Goal: Task Accomplishment & Management: Use online tool/utility

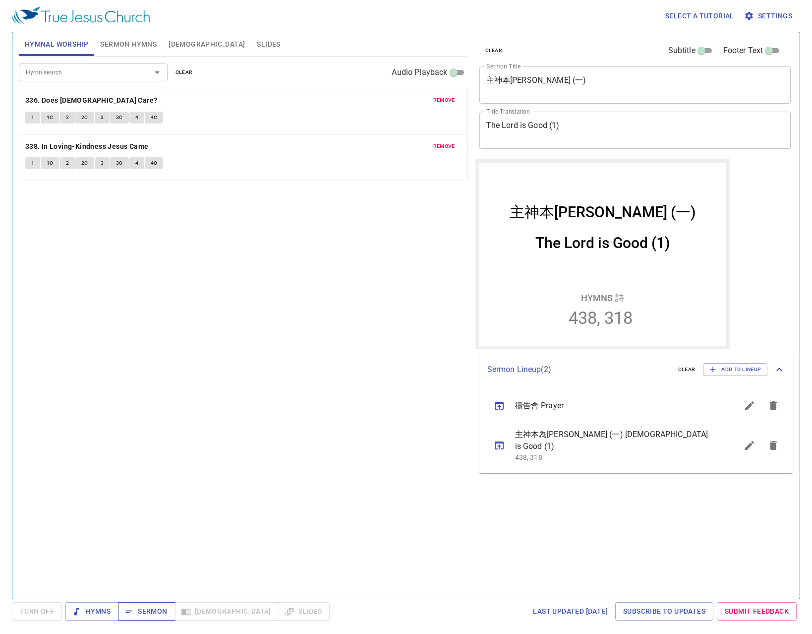
click at [155, 609] on span "Sermon" at bounding box center [146, 611] width 41 height 12
click at [593, 42] on div "clear Subtitle Footer Text" at bounding box center [632, 51] width 312 height 24
click at [498, 406] on icon "sermon lineup list" at bounding box center [499, 406] width 9 height 8
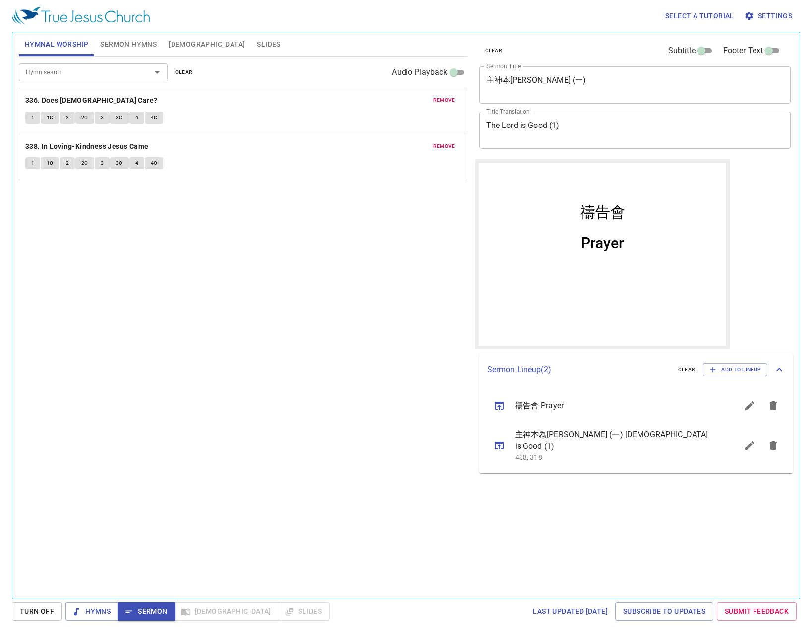
click at [190, 421] on div "Hymn search Hymn search clear Audio Playback remove 336. Does Jesus Care? 1 1C …" at bounding box center [243, 324] width 449 height 534
click at [440, 99] on span "remove" at bounding box center [445, 100] width 22 height 9
click at [440, 142] on span "remove" at bounding box center [445, 146] width 22 height 9
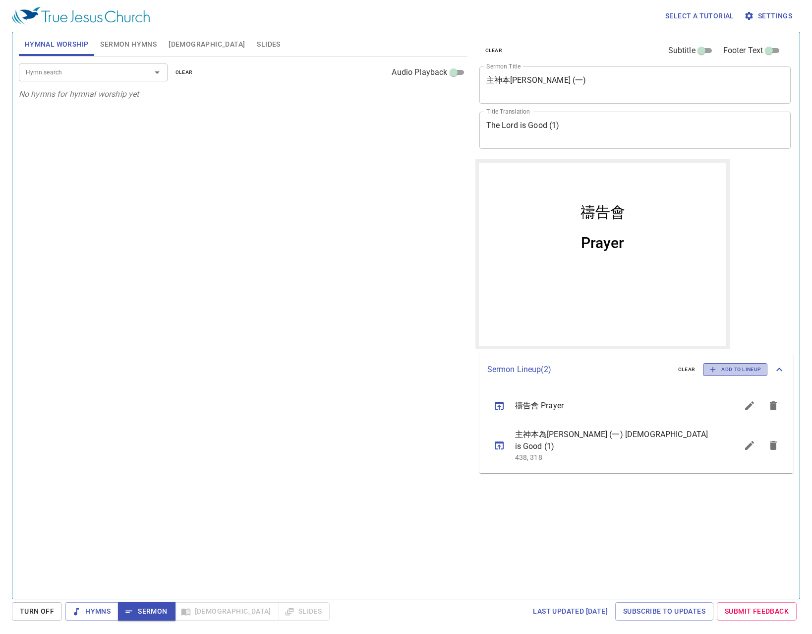
click at [752, 365] on span "Add to Lineup" at bounding box center [736, 369] width 52 height 9
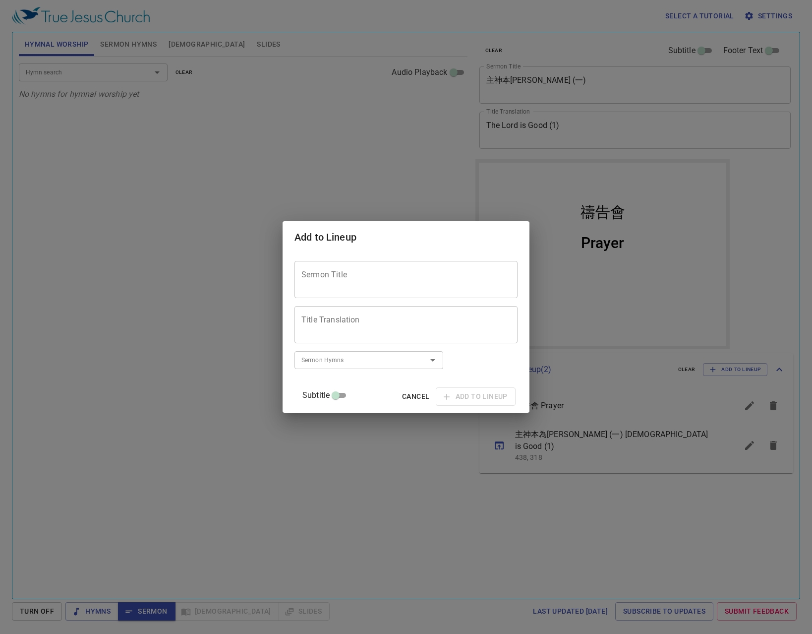
click at [391, 296] on div "Sermon Title" at bounding box center [406, 279] width 223 height 37
click at [390, 287] on textarea "Sermon Title" at bounding box center [406, 279] width 209 height 19
type textarea "The Lord Is Good (2)"
click at [376, 362] on input "Sermon Hymns" at bounding box center [355, 359] width 114 height 11
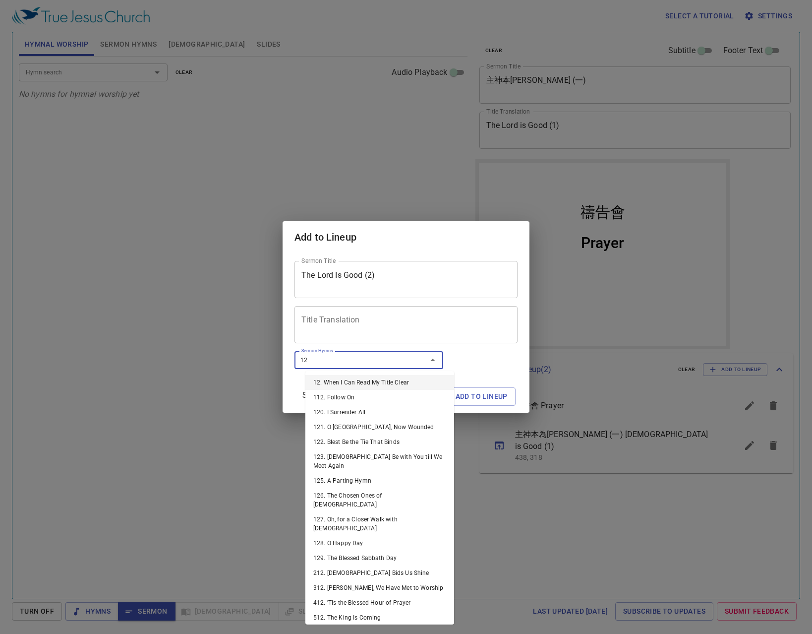
type input "128"
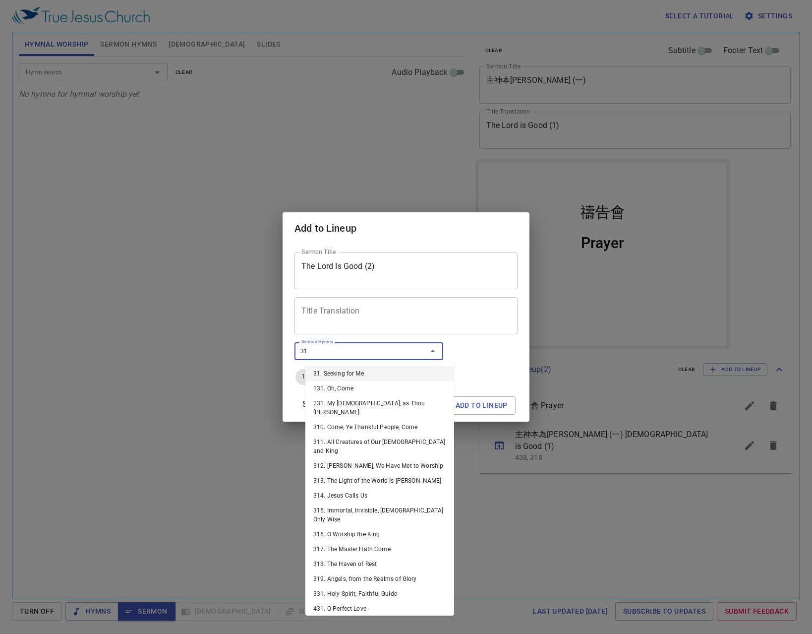
type input "318"
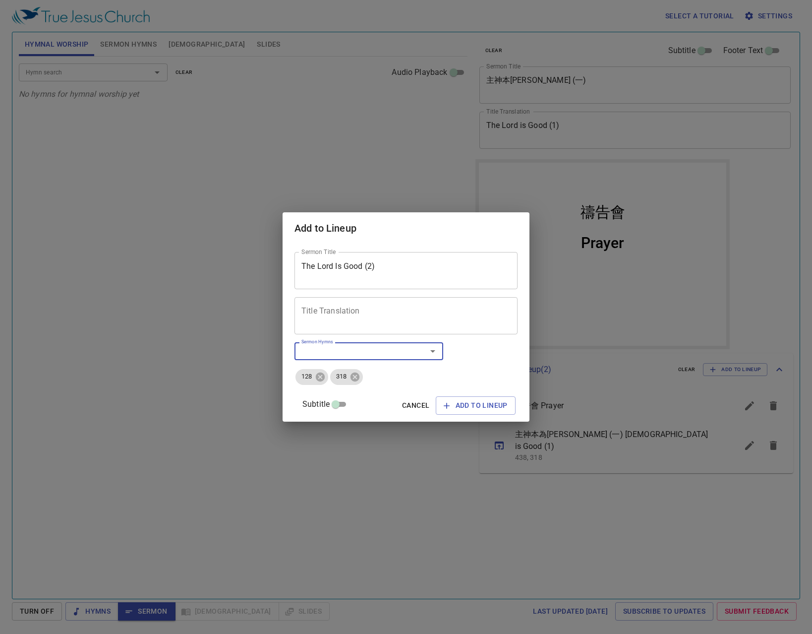
drag, startPoint x: 363, startPoint y: 317, endPoint x: 427, endPoint y: 336, distance: 66.6
click at [364, 316] on textarea "Title Translation" at bounding box center [406, 316] width 209 height 19
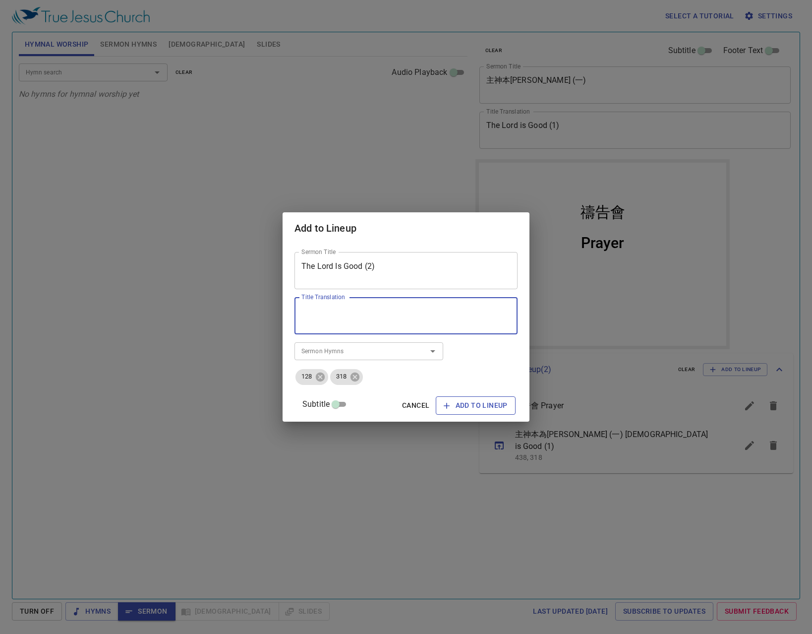
click at [462, 405] on span "Add to Lineup" at bounding box center [476, 405] width 64 height 12
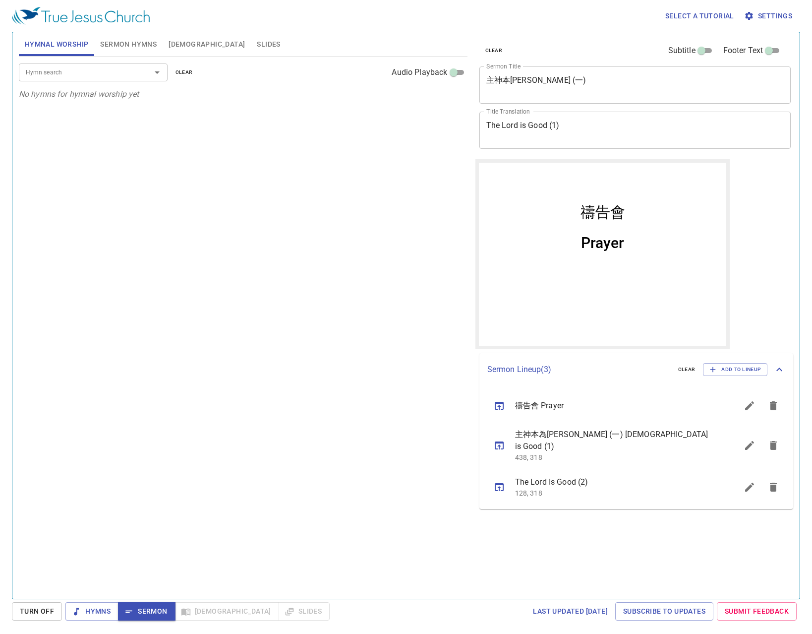
drag, startPoint x: 81, startPoint y: 311, endPoint x: 18, endPoint y: 315, distance: 63.1
click at [81, 311] on div "Hymn search Hymn search clear Audio Playback No hymns for hymnal worship yet" at bounding box center [243, 324] width 449 height 534
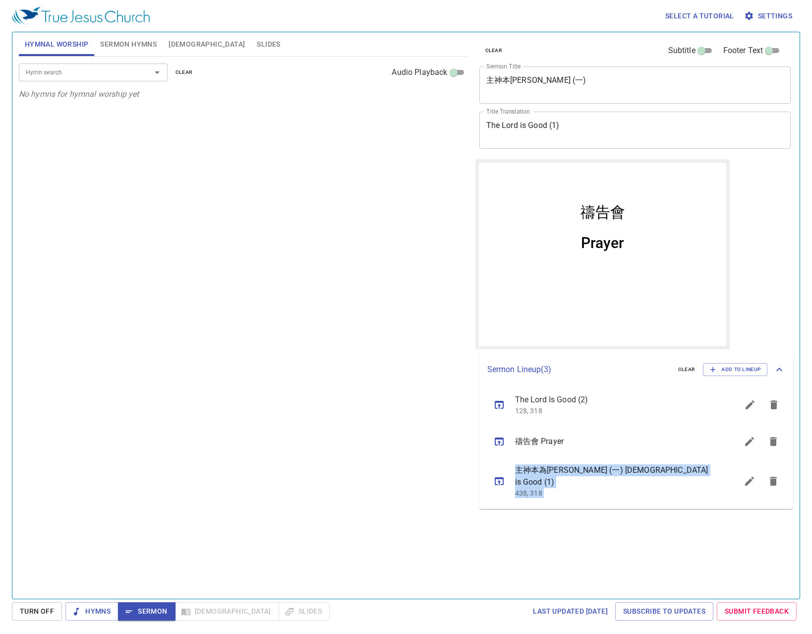
drag, startPoint x: 590, startPoint y: 476, endPoint x: 588, endPoint y: 401, distance: 74.9
click at [588, 401] on ul "禱告會 Prayer 主神本為善 (一) The Lord is Good (1) 438, 318 The Lord Is Good (2) 128, 318" at bounding box center [637, 447] width 314 height 123
click at [594, 525] on div "clear Subtitle Footer Text Sermon Title 禱告會 x Sermon Title Title Translation Pr…" at bounding box center [635, 311] width 326 height 566
click at [771, 415] on button "sermon lineup list" at bounding box center [774, 408] width 24 height 24
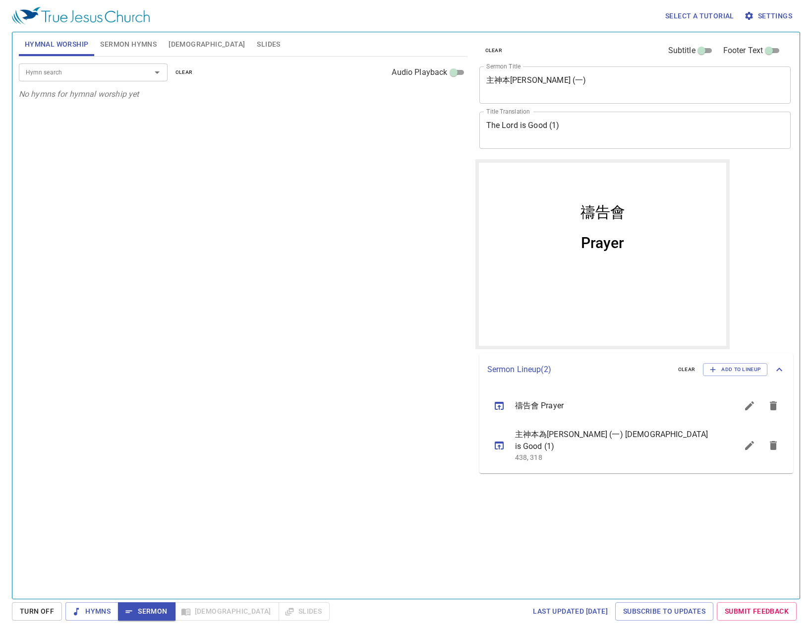
click at [650, 436] on span "主神本為善 (一) The Lord is Good (1)" at bounding box center [614, 441] width 199 height 24
click at [746, 441] on icon "sermon lineup list" at bounding box center [750, 445] width 12 height 12
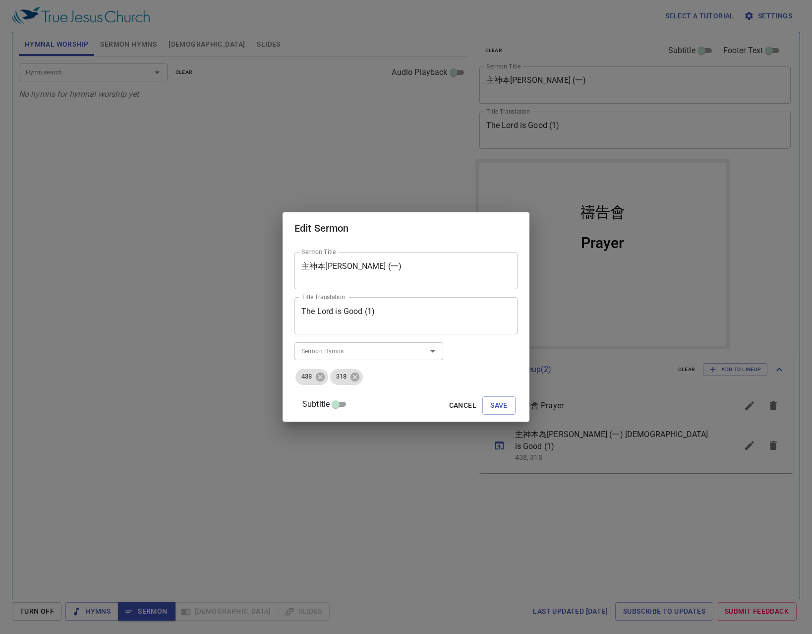
click at [384, 315] on textarea "The Lord is Good (1)" at bounding box center [406, 316] width 209 height 19
type textarea "The Lord is Good (2)"
click at [326, 382] on icon at bounding box center [320, 377] width 11 height 11
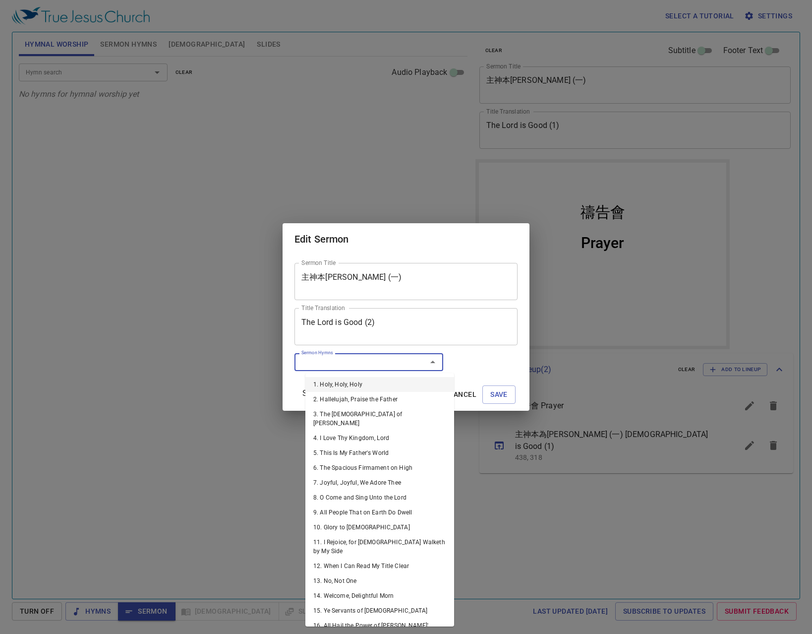
click at [332, 364] on input "Sermon Hymns" at bounding box center [355, 361] width 114 height 11
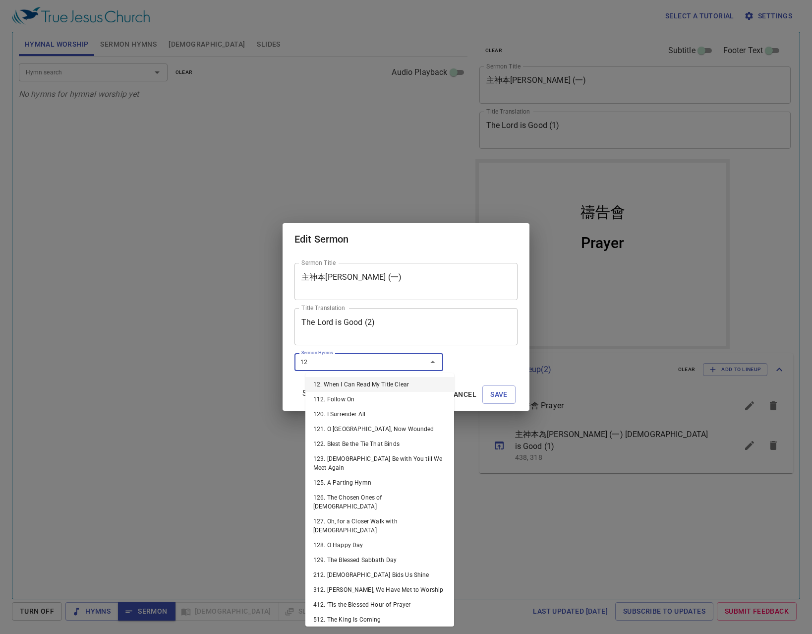
type input "128"
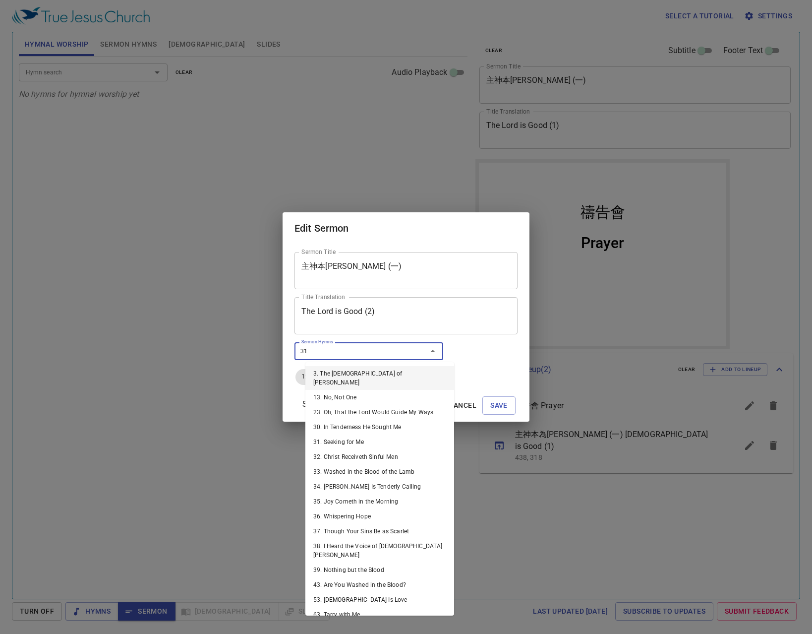
type input "318"
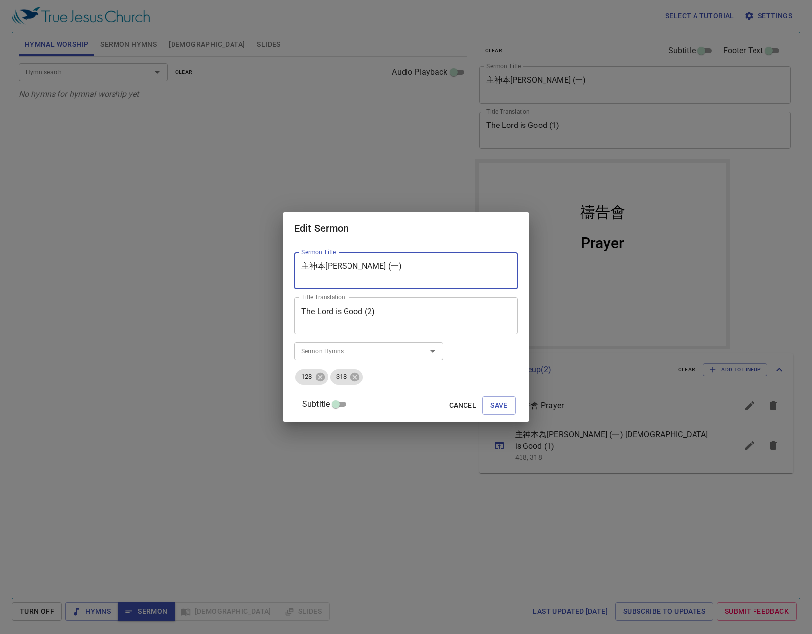
click at [366, 267] on textarea "主神本為善 (一)" at bounding box center [406, 270] width 209 height 19
drag, startPoint x: 355, startPoint y: 266, endPoint x: 364, endPoint y: 282, distance: 18.2
click at [355, 266] on textarea "主神本為善 ()" at bounding box center [406, 270] width 209 height 19
type textarea "主神本為善 (二)"
click at [497, 408] on span "Save" at bounding box center [499, 405] width 17 height 12
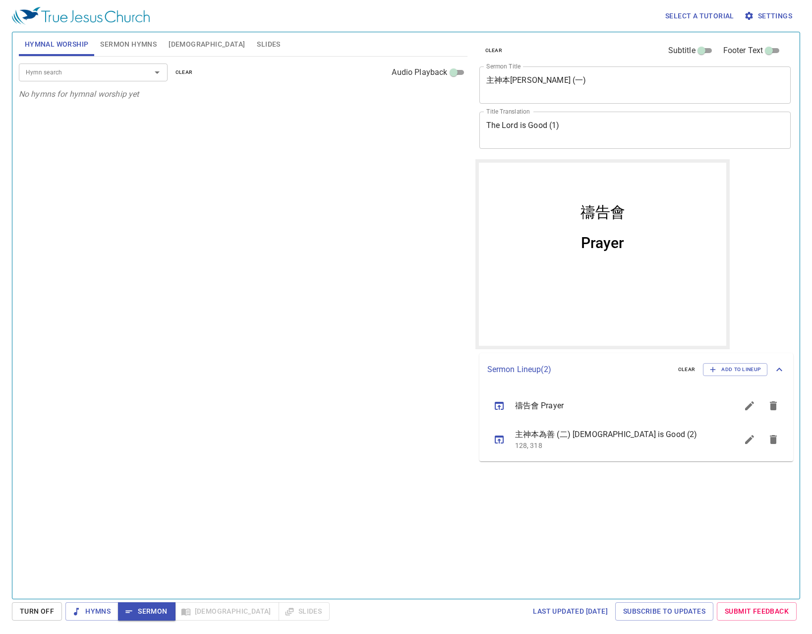
click at [299, 448] on div "Hymn search Hymn search clear Audio Playback No hymns for hymnal worship yet" at bounding box center [243, 324] width 449 height 534
drag, startPoint x: 586, startPoint y: 427, endPoint x: 582, endPoint y: 403, distance: 24.1
click at [582, 403] on ul "禱告會 Prayer 主神本為善 (二) The Lord is Good (2) 128, 318" at bounding box center [637, 423] width 314 height 75
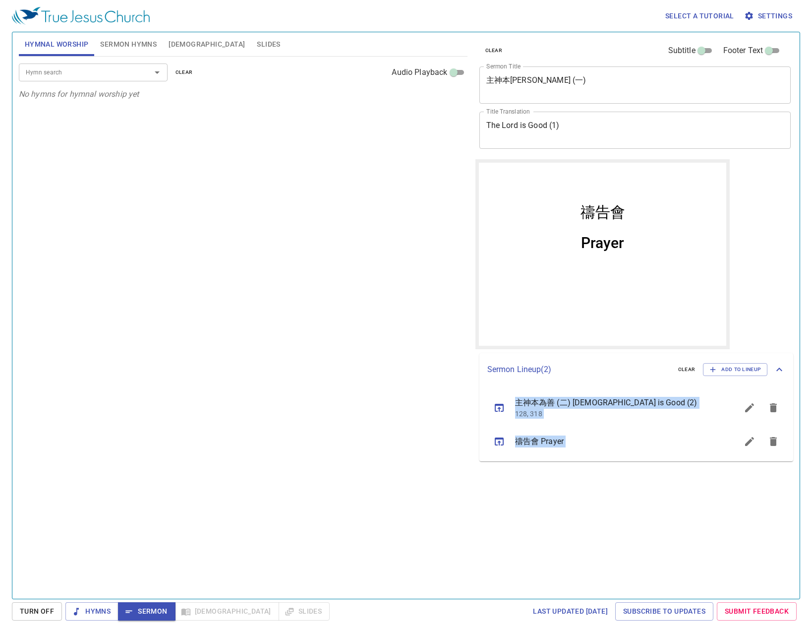
click at [485, 499] on div "clear Subtitle Footer Text Sermon Title 禱告會 x Sermon Title Title Translation Pr…" at bounding box center [635, 311] width 326 height 566
click at [266, 464] on div "Hymn search Hymn search clear Audio Playback No hymns for hymnal worship yet" at bounding box center [243, 324] width 449 height 534
click at [111, 51] on button "Sermon Hymns" at bounding box center [128, 44] width 68 height 24
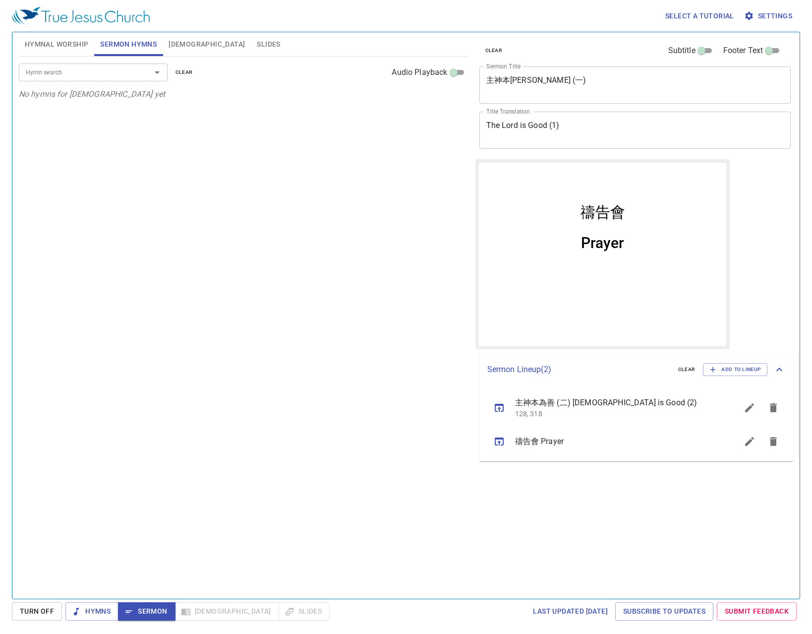
click at [59, 49] on span "Hymnal Worship" at bounding box center [57, 44] width 64 height 12
click at [742, 409] on button "sermon lineup list" at bounding box center [750, 408] width 24 height 24
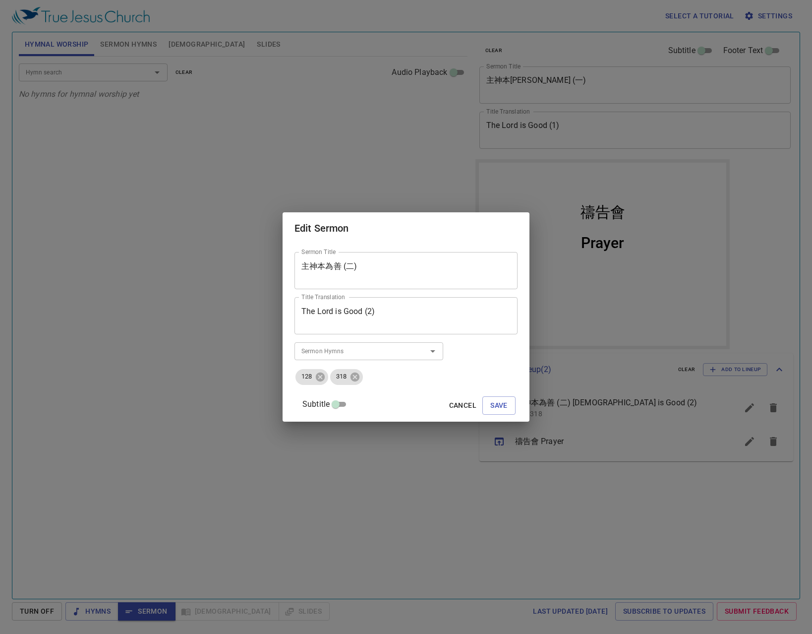
click at [416, 322] on textarea "The Lord is Good (2)" at bounding box center [406, 316] width 209 height 19
click at [410, 276] on textarea "主神本為善 (二)" at bounding box center [406, 270] width 209 height 19
click at [455, 410] on span "Cancel" at bounding box center [462, 405] width 27 height 12
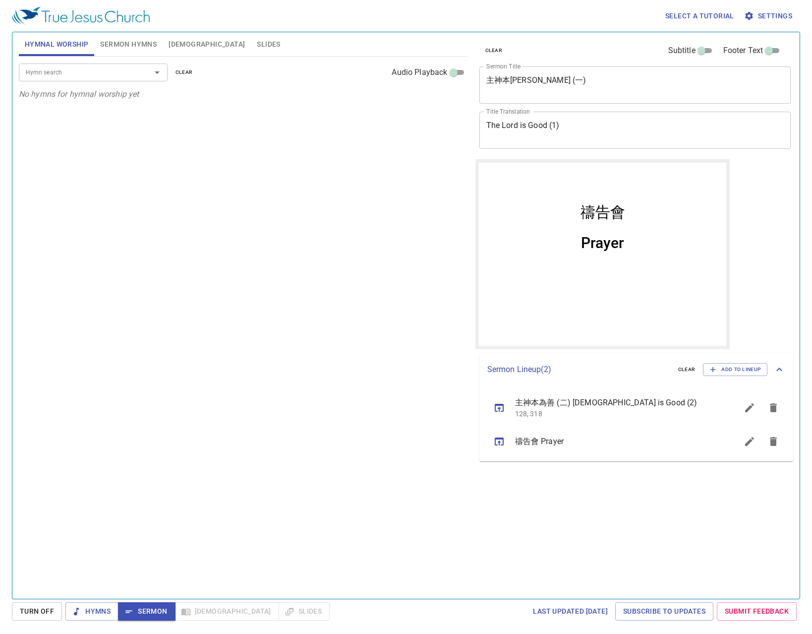
click at [128, 45] on span "Sermon Hymns" at bounding box center [128, 44] width 57 height 12
click at [177, 45] on span "[DEMOGRAPHIC_DATA]" at bounding box center [207, 44] width 76 height 12
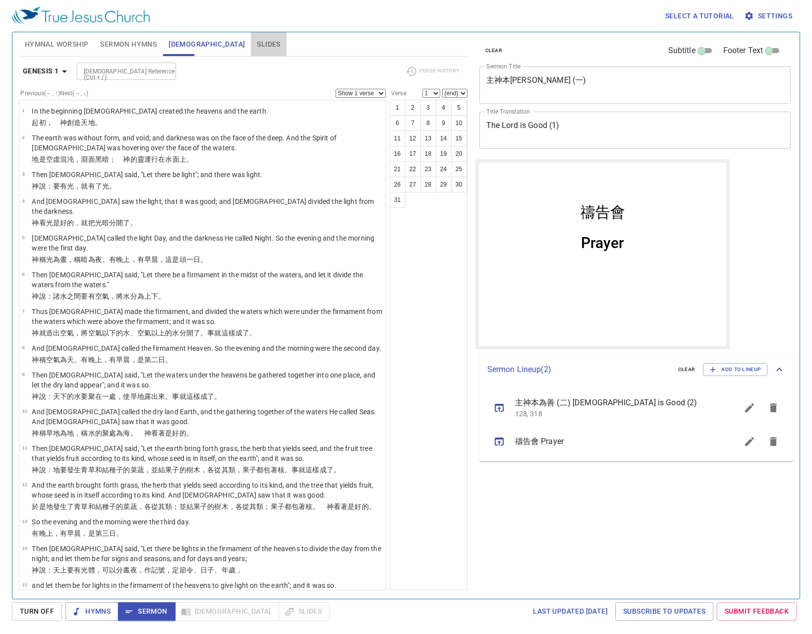
click at [257, 46] on span "Slides" at bounding box center [268, 44] width 23 height 12
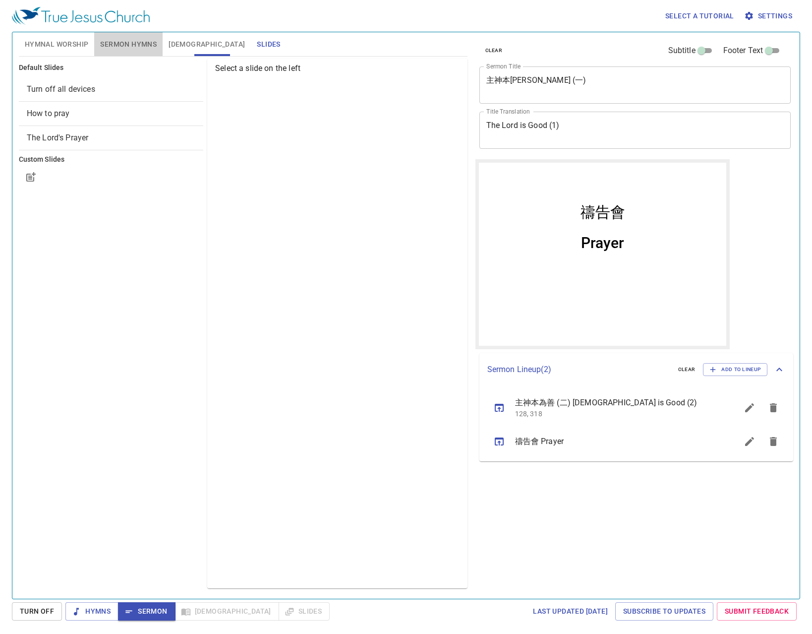
click at [111, 48] on span "Sermon Hymns" at bounding box center [128, 44] width 57 height 12
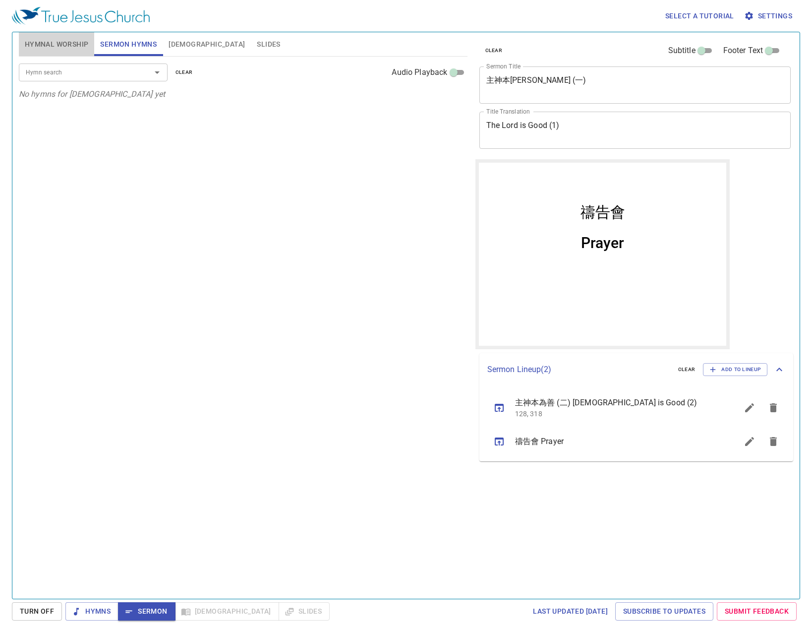
click at [56, 44] on span "Hymnal Worship" at bounding box center [57, 44] width 64 height 12
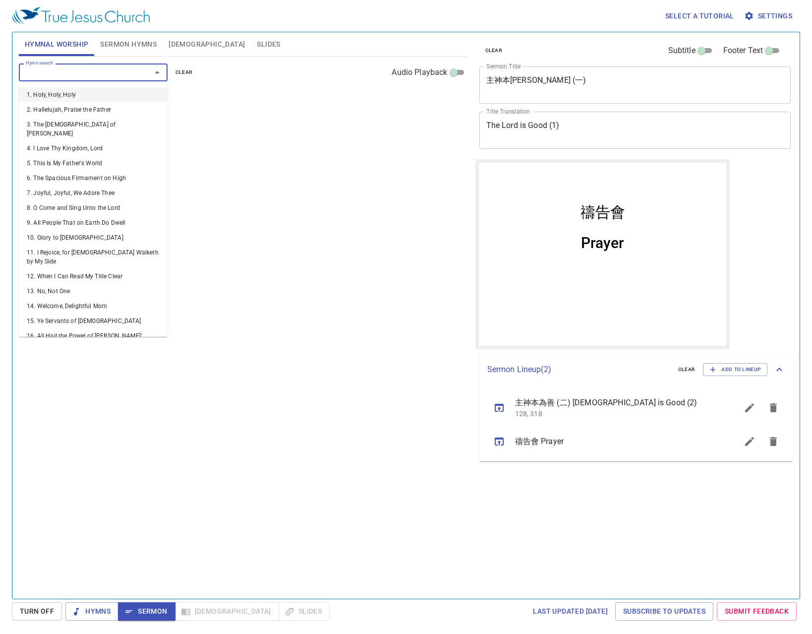
click at [98, 71] on input "Hymn search" at bounding box center [79, 71] width 114 height 11
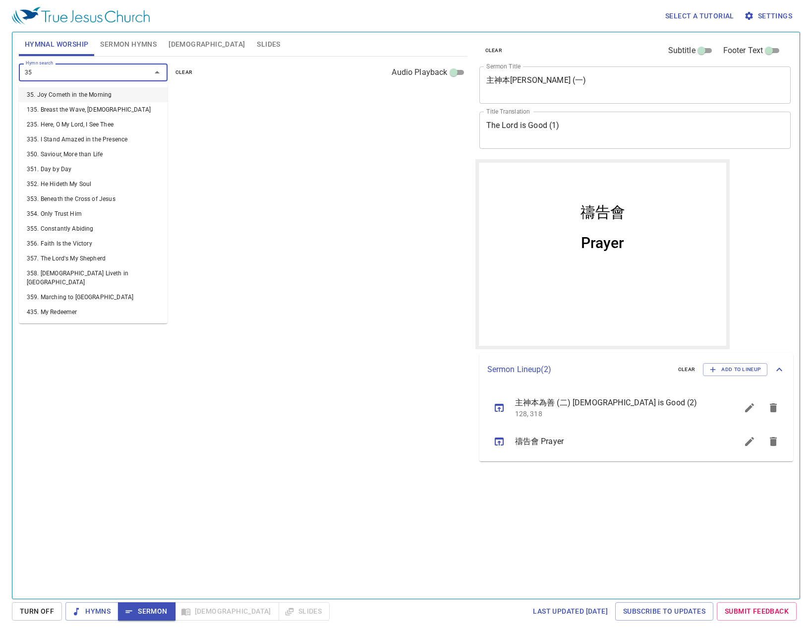
type input "353"
type input "356"
type input "423"
type input "439"
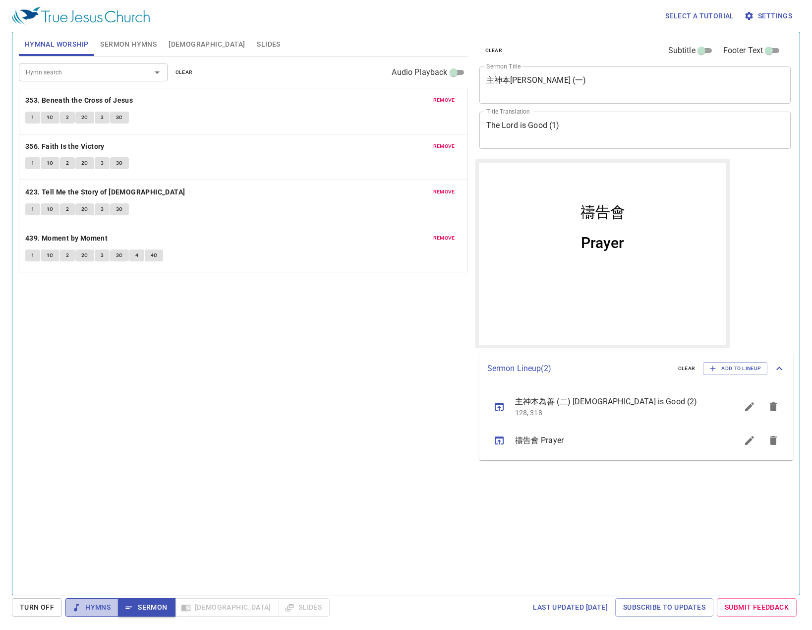
click at [106, 607] on span "Hymns" at bounding box center [91, 607] width 37 height 12
click at [58, 99] on b "353. Beneath the Cross of Jesus" at bounding box center [79, 100] width 108 height 12
click at [26, 120] on button "1" at bounding box center [32, 118] width 15 height 12
click at [44, 117] on button "1C" at bounding box center [50, 118] width 19 height 12
click at [30, 164] on button "1" at bounding box center [32, 163] width 15 height 12
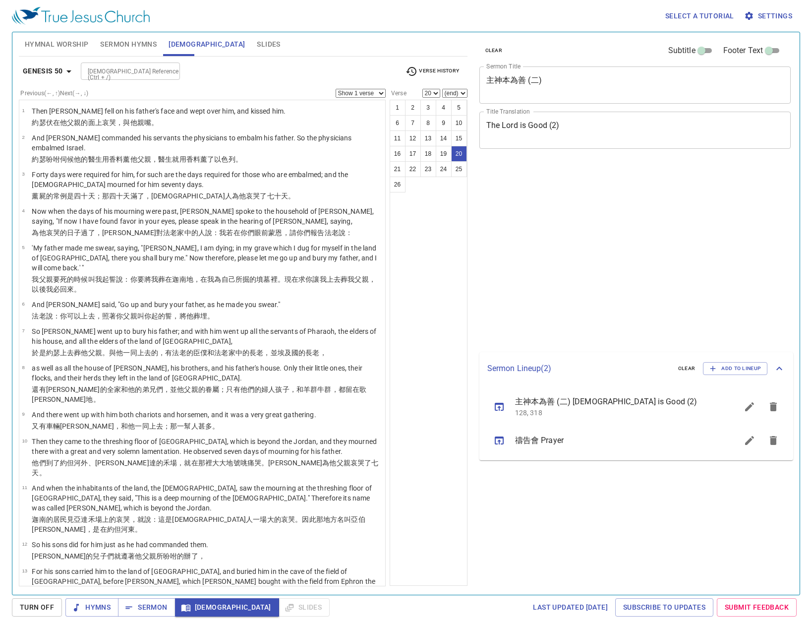
select select "20"
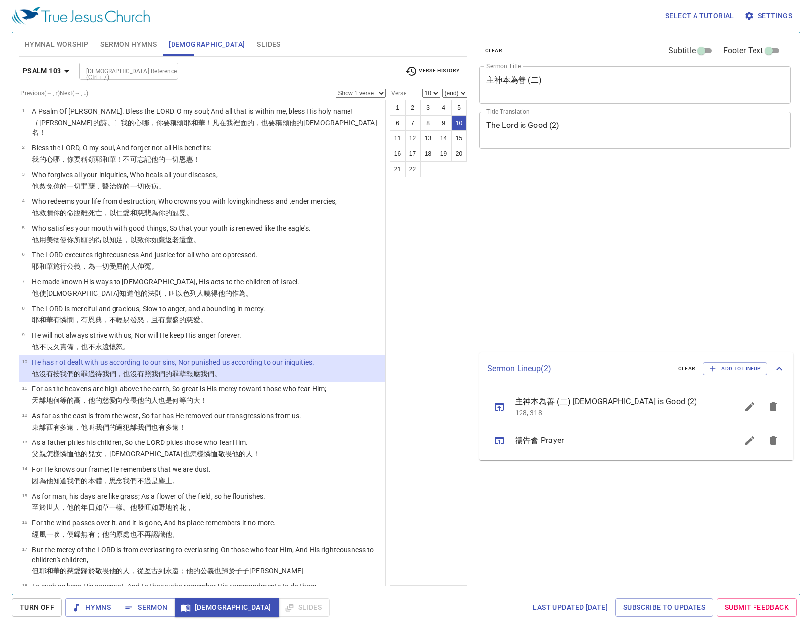
select select "10"
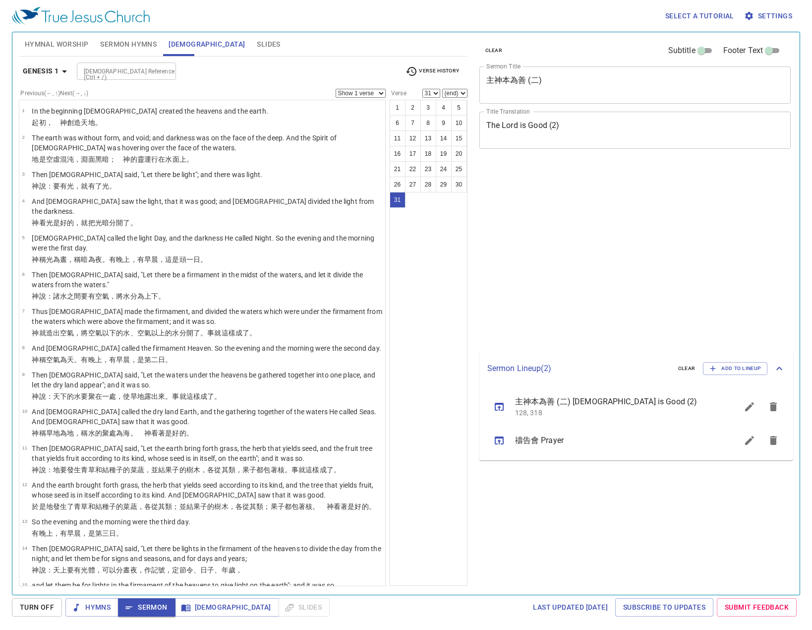
select select "31"
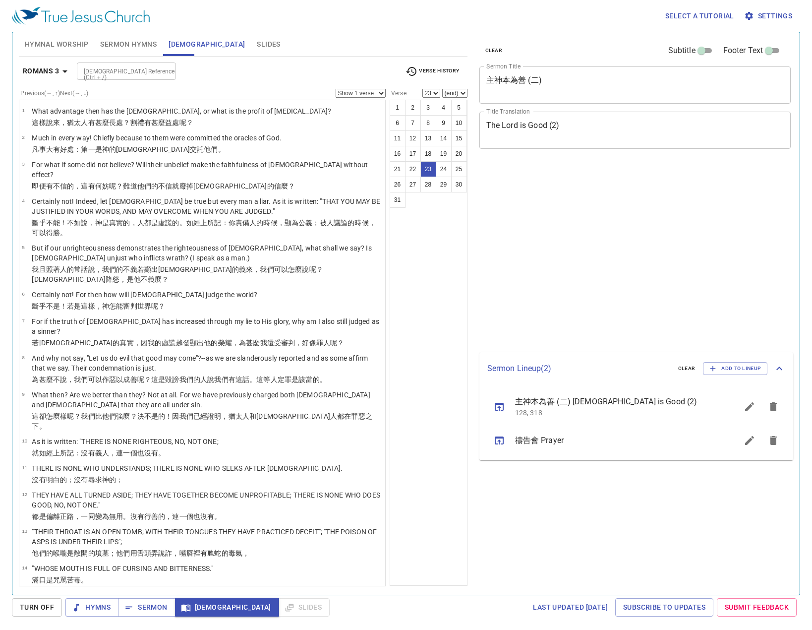
select select "23"
select select "25"
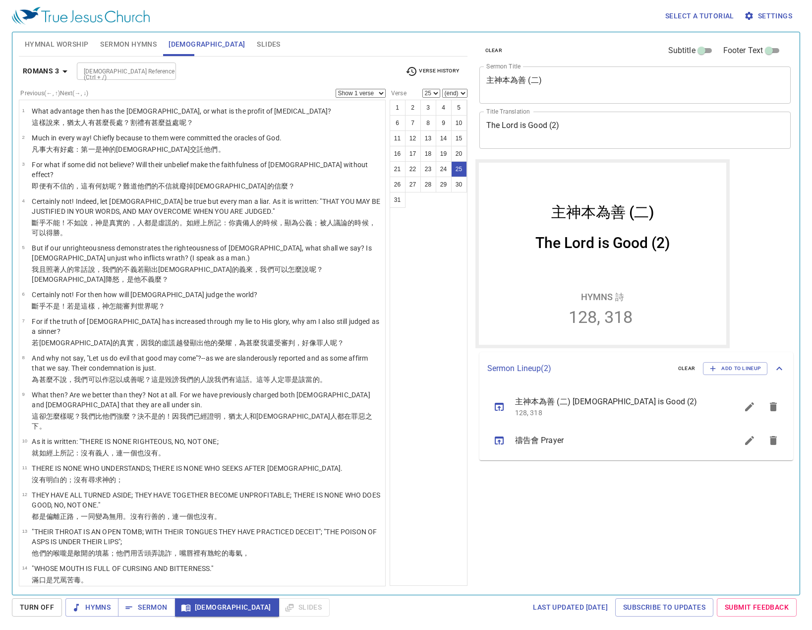
scroll to position [463, 0]
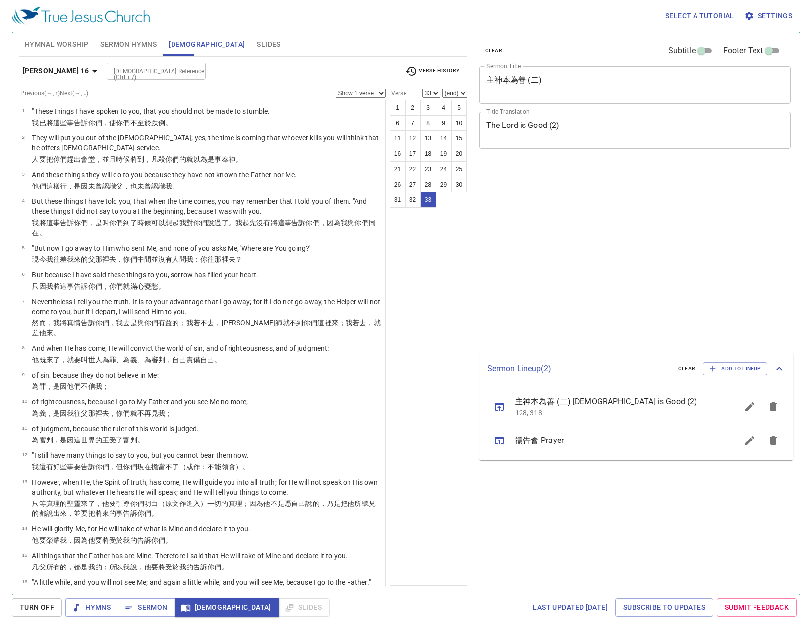
select select "33"
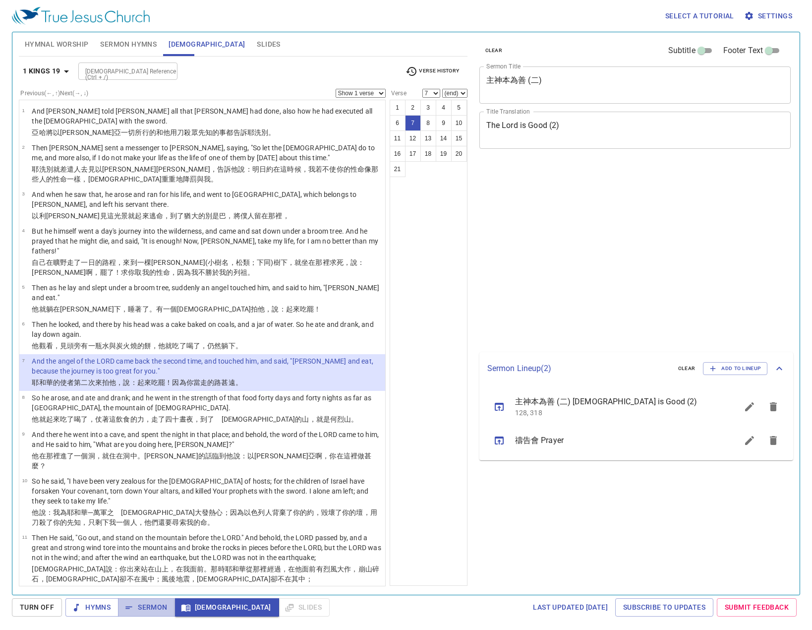
select select "7"
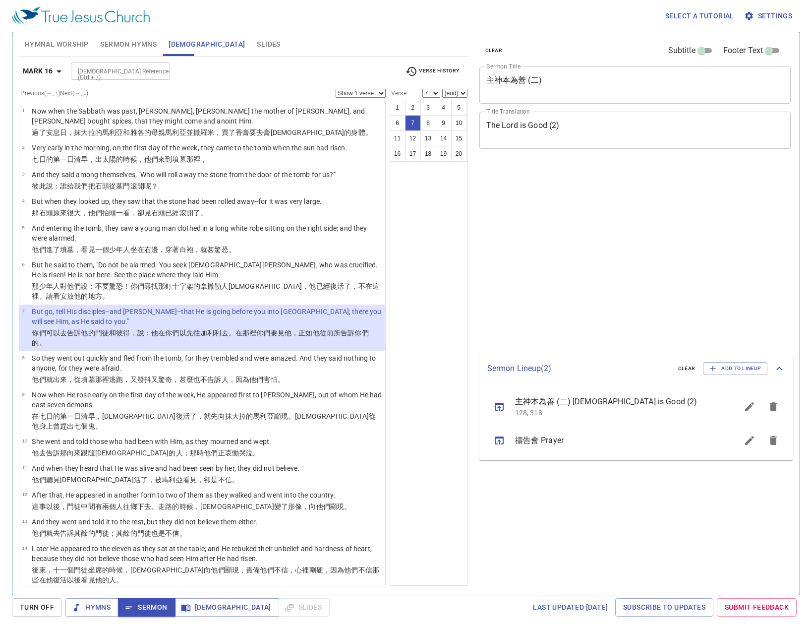
select select "7"
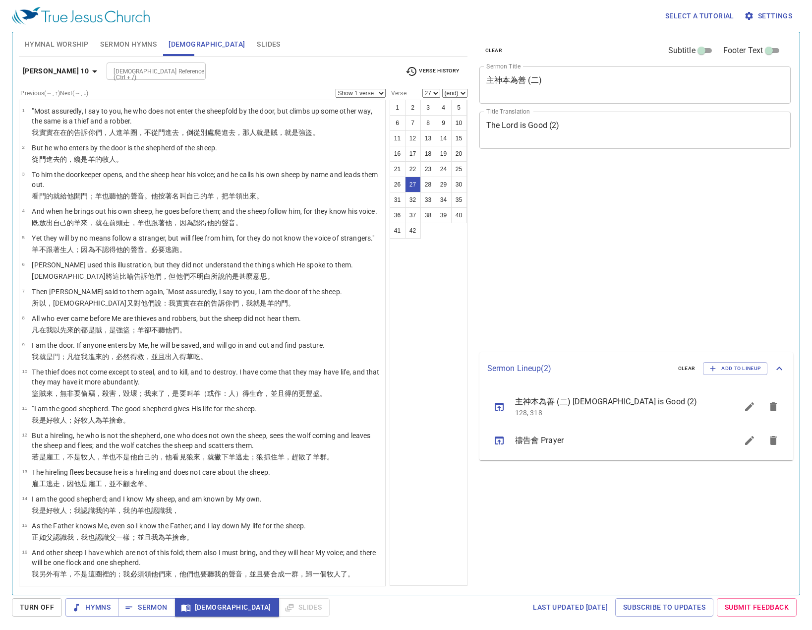
select select "27"
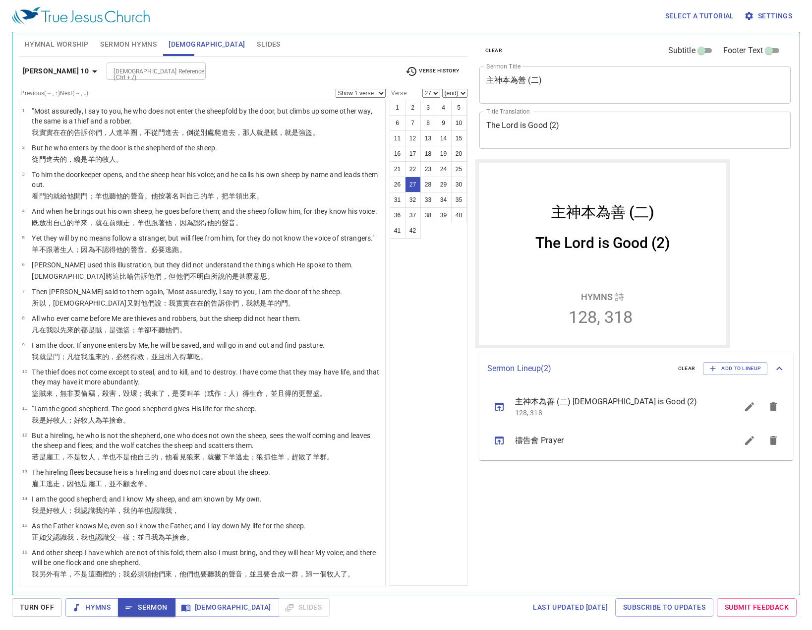
scroll to position [570, 0]
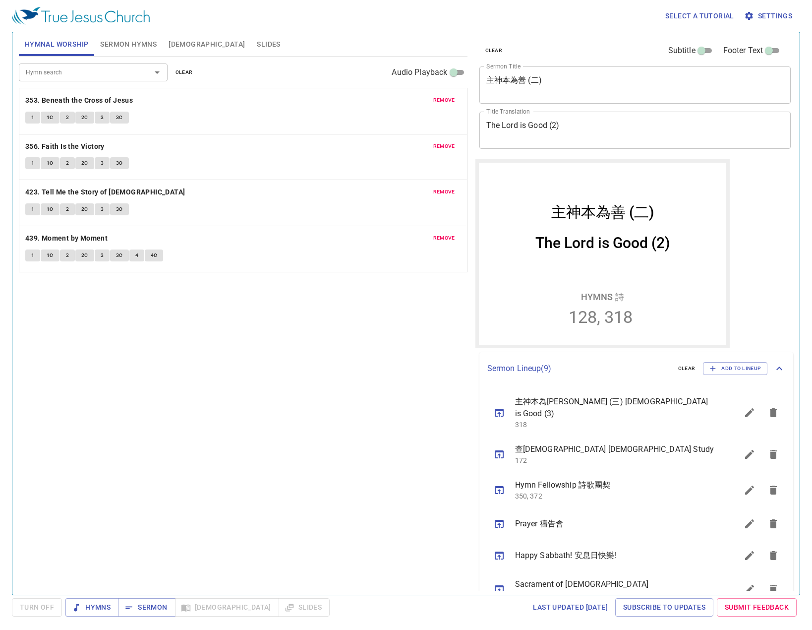
click at [257, 43] on span "Slides" at bounding box center [268, 44] width 23 height 12
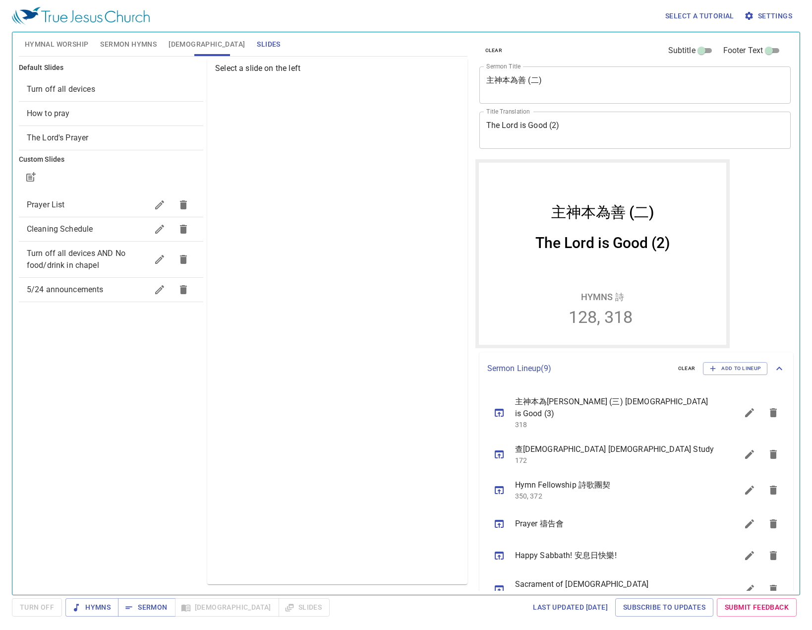
click at [91, 294] on span "5/24 announcements" at bounding box center [87, 290] width 121 height 12
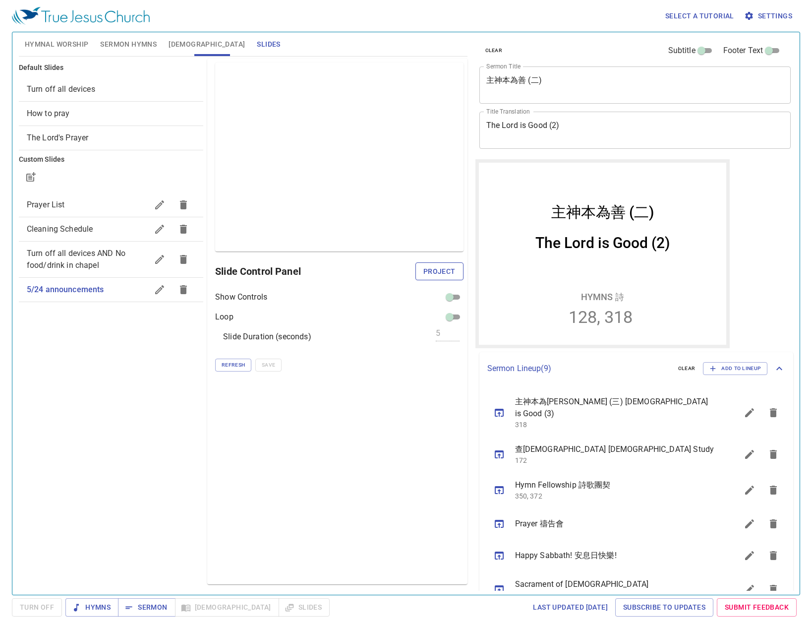
click at [444, 273] on span "Project" at bounding box center [440, 271] width 32 height 12
click at [338, 536] on div "Preview Only Slide Control Panel Show Controls Loop Slide Duration (seconds) 5 …" at bounding box center [337, 322] width 260 height 526
click at [314, 401] on div "Preview Only Slide Control Panel Show Controls Loop Slide Duration (seconds) 5 …" at bounding box center [337, 322] width 260 height 526
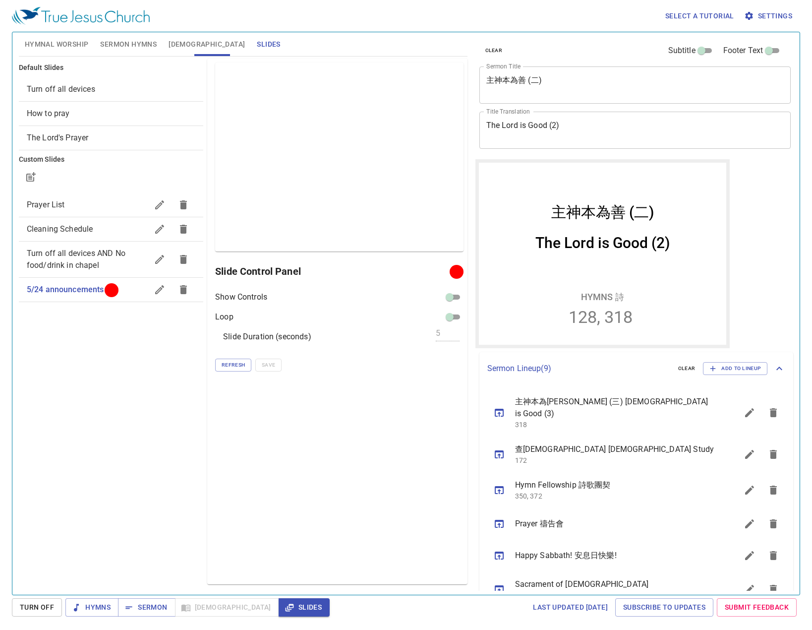
click at [361, 481] on div "Preview Only Slide Control Panel Show Controls Loop Slide Duration (seconds) 5 …" at bounding box center [337, 322] width 260 height 526
drag, startPoint x: 312, startPoint y: 465, endPoint x: 353, endPoint y: 449, distance: 43.4
click at [312, 465] on div "Preview Only Slide Control Panel Show Controls Loop Slide Duration (seconds) 5 …" at bounding box center [337, 322] width 260 height 526
click at [497, 409] on icon "sermon lineup list" at bounding box center [500, 413] width 12 height 12
click at [284, 30] on div "Select a tutorial Settings" at bounding box center [404, 16] width 785 height 32
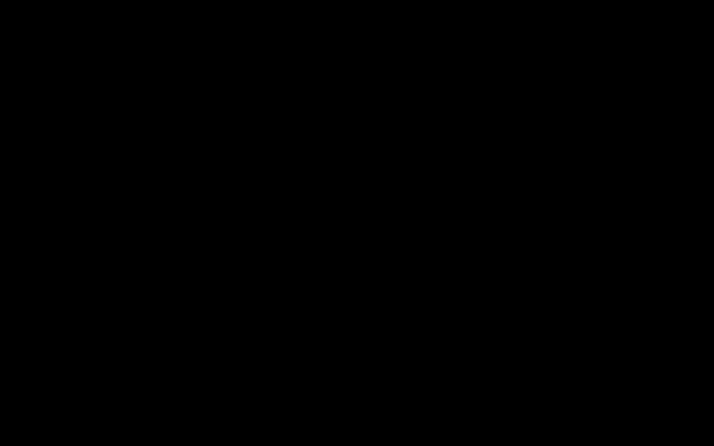
drag, startPoint x: 712, startPoint y: 258, endPoint x: 700, endPoint y: 278, distance: 22.7
click at [710, 265] on div at bounding box center [357, 223] width 714 height 446
